Goal: Task Accomplishment & Management: Complete application form

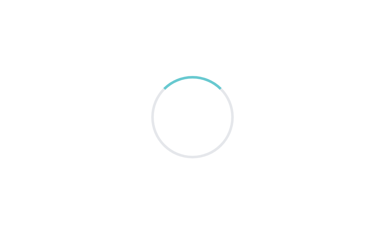
scroll to position [21, 0]
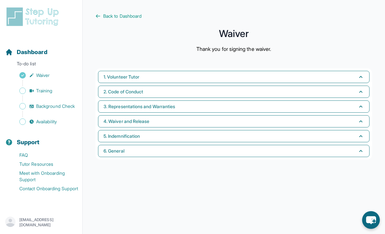
click at [113, 74] on span "1. Volunteer Tutor" at bounding box center [122, 77] width 36 height 6
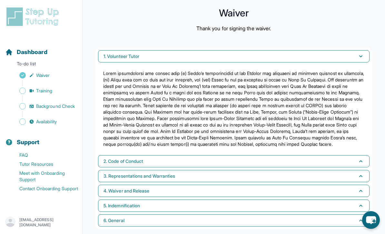
click at [108, 165] on span "2. Code of Conduct" at bounding box center [124, 161] width 40 height 6
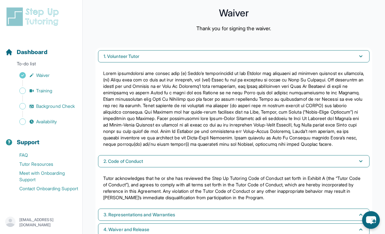
click at [44, 93] on span "Training" at bounding box center [44, 91] width 16 height 6
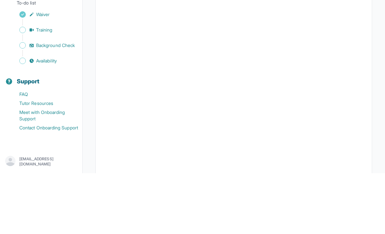
scroll to position [199, 0]
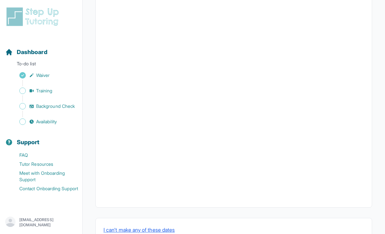
click at [61, 108] on span "Background Check" at bounding box center [55, 106] width 39 height 6
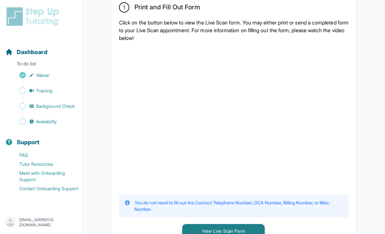
scroll to position [143, 0]
click at [353, 94] on div "1 Print and Fill Out Form Click on the button below to view the Live Scan form.…" at bounding box center [233, 121] width 245 height 252
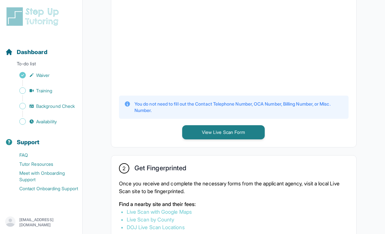
scroll to position [242, 0]
click at [258, 135] on button "View Live Scan Form" at bounding box center [223, 132] width 83 height 14
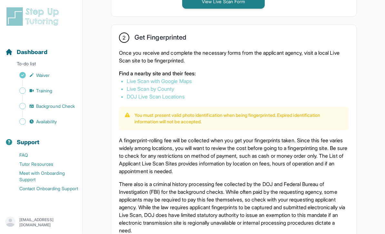
scroll to position [373, 0]
click at [163, 92] on link "Live Scan by County" at bounding box center [150, 89] width 47 height 6
